Goal: Task Accomplishment & Management: Manage account settings

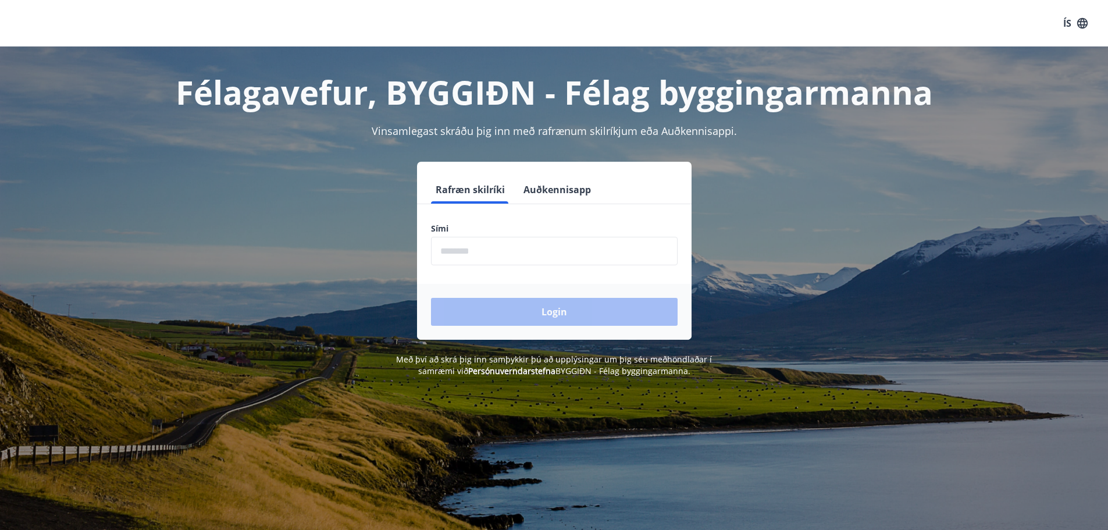
click at [513, 256] on input "phone" at bounding box center [554, 251] width 247 height 29
type input "********"
click at [535, 310] on button "Login" at bounding box center [554, 312] width 247 height 28
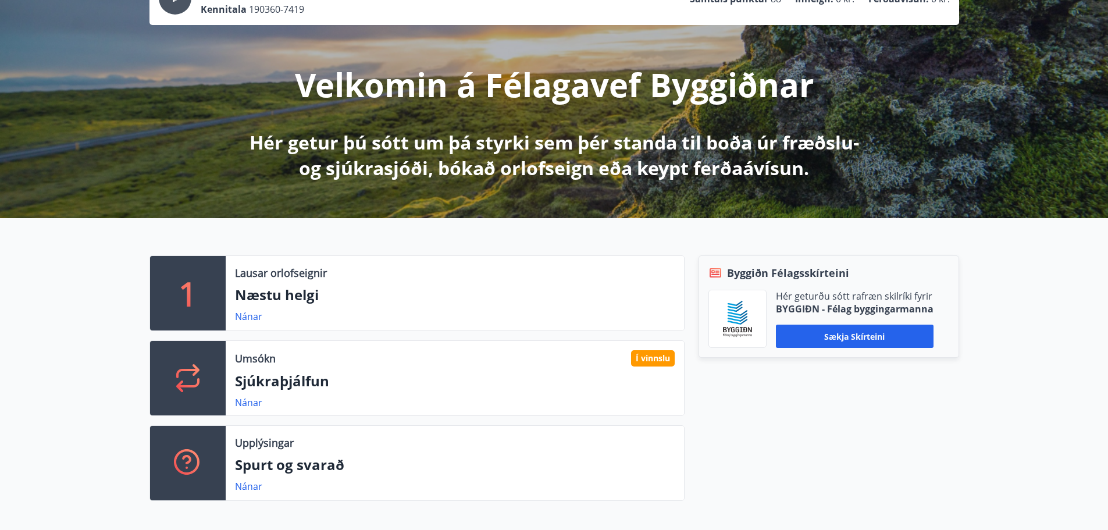
scroll to position [116, 0]
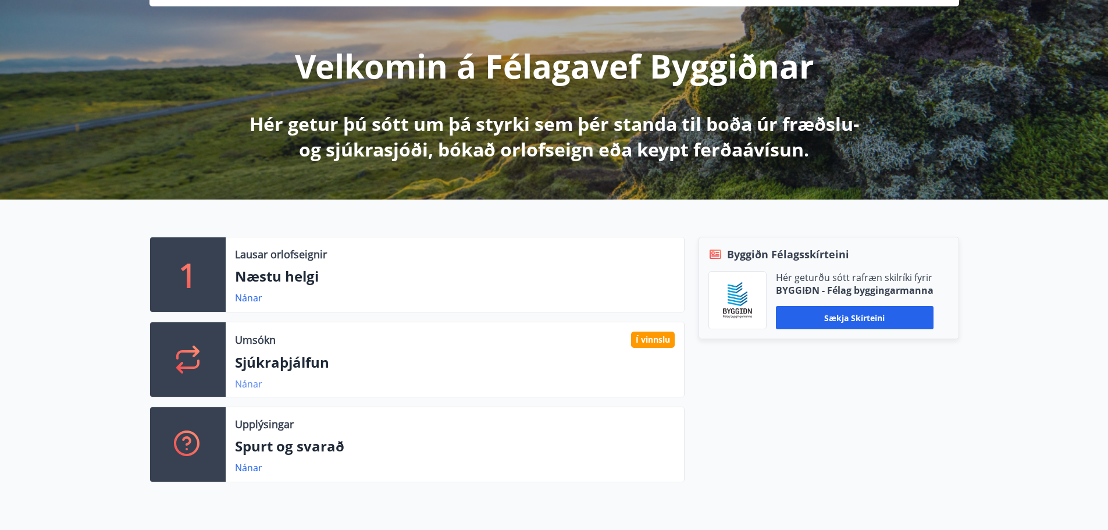
click at [249, 383] on link "Nánar" at bounding box center [248, 384] width 27 height 13
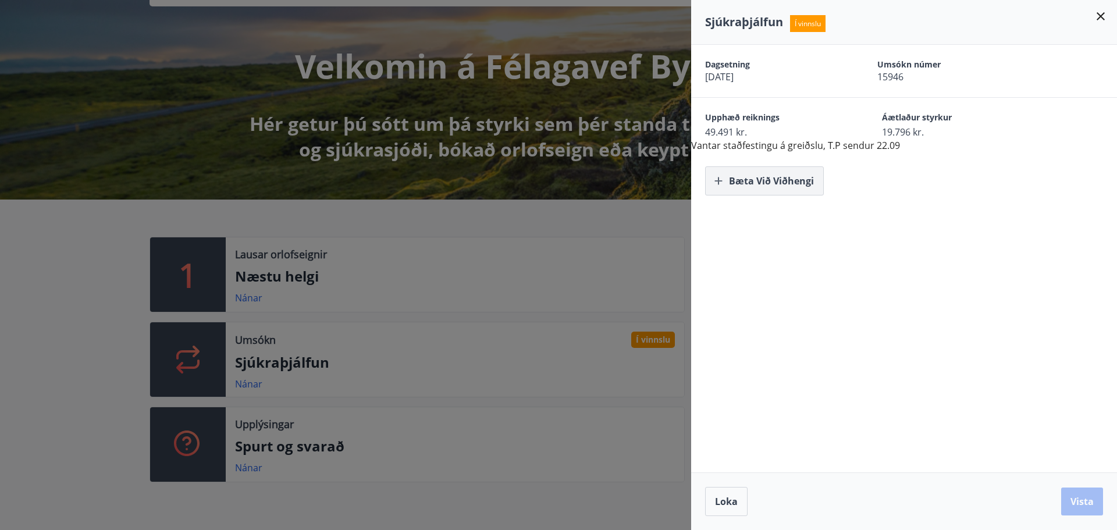
click at [718, 181] on icon "button" at bounding box center [718, 181] width 8 height 8
click at [1077, 500] on button "Vista" at bounding box center [1082, 502] width 42 height 28
